Goal: Information Seeking & Learning: Find specific fact

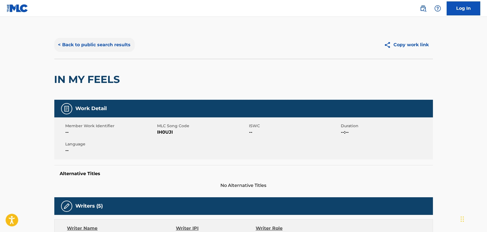
click at [95, 47] on button "< Back to public search results" at bounding box center [94, 45] width 80 height 14
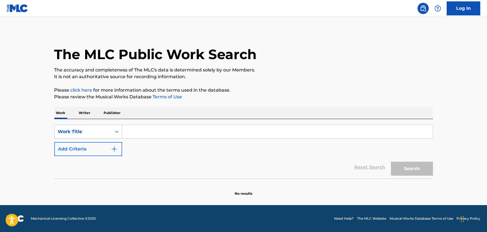
drag, startPoint x: 165, startPoint y: 128, endPoint x: 116, endPoint y: 143, distance: 51.7
click at [165, 128] on input "Search Form" at bounding box center [277, 131] width 310 height 13
paste input "Silent Disco"
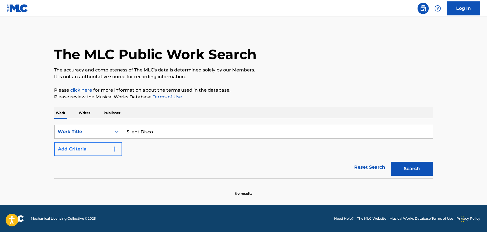
type input "Silent Disco"
click at [87, 155] on button "Add Criteria" at bounding box center [88, 149] width 68 height 14
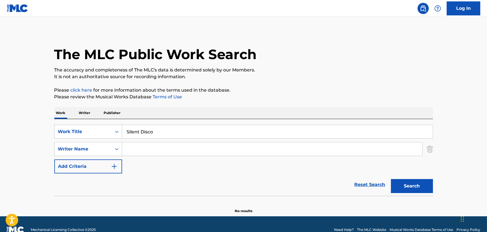
click at [191, 146] on input "Search Form" at bounding box center [272, 148] width 300 height 13
type input "keen"
click at [391, 179] on button "Search" at bounding box center [412, 186] width 42 height 14
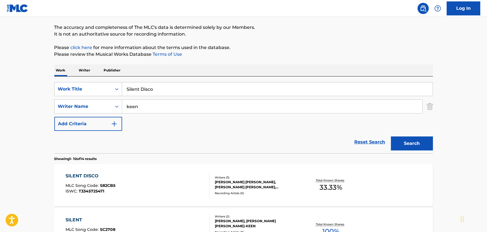
scroll to position [85, 0]
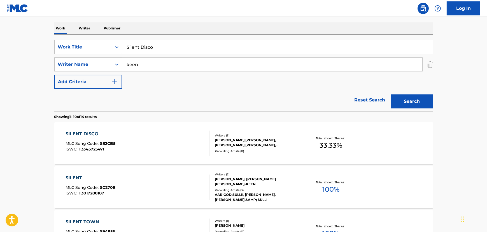
click at [185, 144] on div "SILENT DISCO MLC Song Code : S82CB5 ISWC : T3345725471" at bounding box center [137, 142] width 144 height 25
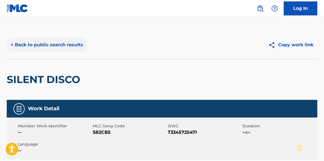
click at [48, 42] on button "< Back to public search results" at bounding box center [47, 45] width 80 height 14
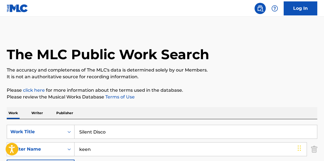
scroll to position [85, 0]
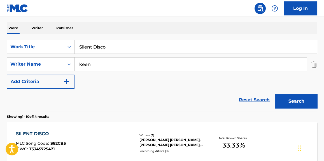
drag, startPoint x: 145, startPoint y: 47, endPoint x: 41, endPoint y: 61, distance: 105.0
click at [41, 61] on div "SearchWithCriteriab1100b3a-d967-4576-b84b-894bae58f464 Work Title Silent Disco …" at bounding box center [162, 64] width 310 height 49
paste input "elf-Saboteur"
type input "Self-Saboteur"
click at [126, 83] on div "SearchWithCriteriab1100b3a-d967-4576-b84b-894bae58f464 Work Title Self-Saboteur…" at bounding box center [162, 64] width 310 height 49
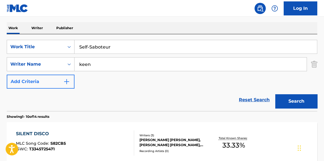
drag, startPoint x: 118, startPoint y: 62, endPoint x: 24, endPoint y: 75, distance: 94.6
click at [21, 73] on div "SearchWithCriteriab1100b3a-d967-4576-b84b-894bae58f464 Work Title Self-Saboteur…" at bounding box center [162, 64] width 310 height 49
paste input "[PERSON_NAME]"
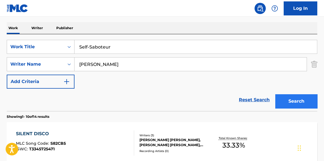
type input "[PERSON_NAME]"
click at [303, 101] on button "Search" at bounding box center [296, 101] width 42 height 14
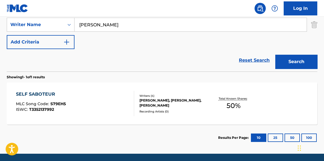
scroll to position [144, 0]
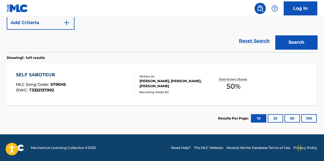
click at [107, 91] on div "SELF SABOTEUR MLC Song Code : S79EH5 ISWC : T3352137992" at bounding box center [75, 83] width 118 height 25
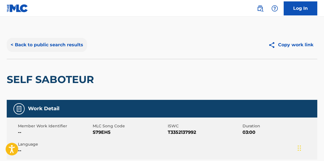
click at [54, 44] on button "< Back to public search results" at bounding box center [47, 45] width 80 height 14
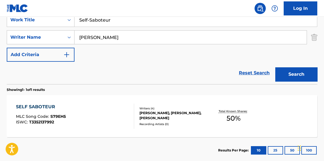
click at [148, 19] on input "Self-Saboteur" at bounding box center [195, 19] width 242 height 13
drag, startPoint x: 148, startPoint y: 19, endPoint x: 13, endPoint y: 38, distance: 135.9
click at [14, 38] on div "SearchWithCriteriab1100b3a-d967-4576-b84b-894bae58f464 Work Title Self-Saboteur…" at bounding box center [162, 37] width 310 height 49
type input "plastic box"
click at [275, 67] on button "Search" at bounding box center [296, 74] width 42 height 14
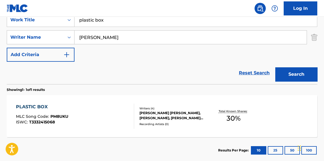
click at [98, 125] on div "PLASTIC BOX MLC Song Code : PM8UKU ISWC : T3332415068" at bounding box center [75, 115] width 118 height 25
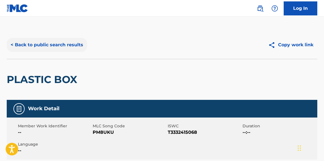
click at [54, 49] on button "< Back to public search results" at bounding box center [47, 45] width 80 height 14
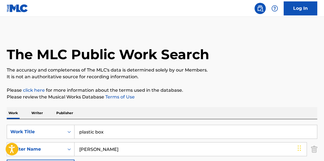
click at [43, 113] on p "Writer" at bounding box center [37, 113] width 15 height 12
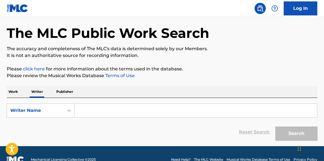
scroll to position [33, 0]
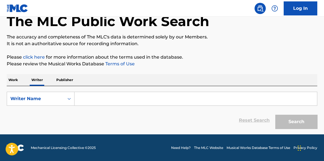
click at [113, 87] on div "SearchWithCriteriaa7e1a43a-af18-4909-acbd-e9f0fac7cd91 Writer Name Reset Search…" at bounding box center [162, 108] width 310 height 45
click at [111, 100] on input "Search Form" at bounding box center [195, 98] width 242 height 13
paste input "[PERSON_NAME]"
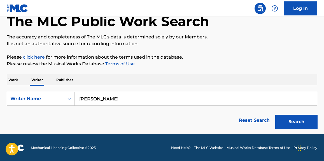
type input "[PERSON_NAME]"
drag, startPoint x: 253, startPoint y: 43, endPoint x: 262, endPoint y: 81, distance: 38.5
click at [253, 44] on p "It is not an authoritative source for recording information." at bounding box center [162, 43] width 310 height 7
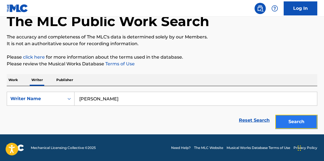
click at [299, 114] on button "Search" at bounding box center [296, 121] width 42 height 14
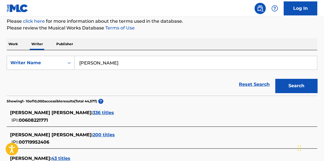
scroll to position [111, 0]
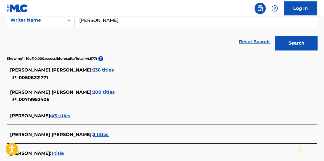
click at [93, 69] on span "336 titles" at bounding box center [103, 69] width 21 height 5
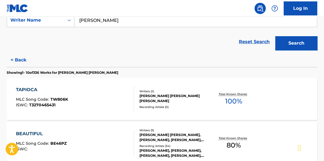
click at [117, 111] on div "TAPIOCA MLC Song Code : TW806K ISWC : T3270465431 Writers ( 2 ) [PERSON_NAME] […" at bounding box center [162, 99] width 310 height 42
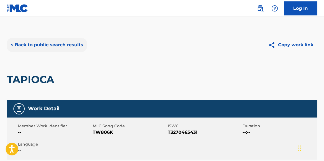
click at [59, 41] on button "< Back to public search results" at bounding box center [47, 45] width 80 height 14
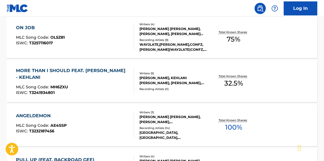
scroll to position [304, 0]
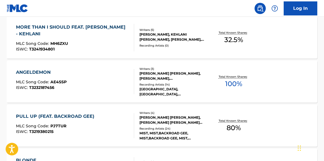
click at [82, 76] on div "ANGELDEMON MLC Song Code : AE4SSP ISWC : T3232187456" at bounding box center [75, 81] width 118 height 25
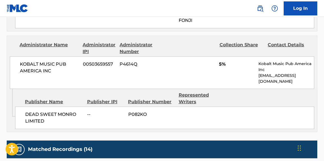
scroll to position [551, 0]
